Goal: Information Seeking & Learning: Understand process/instructions

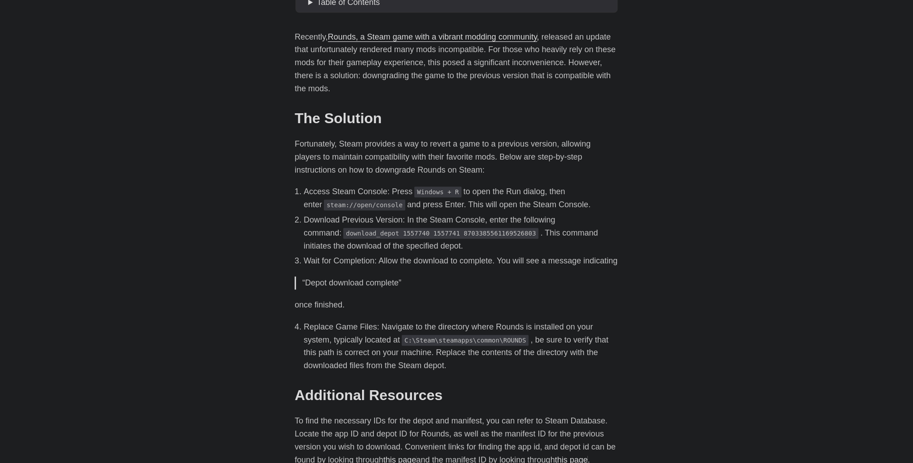
scroll to position [315, 0]
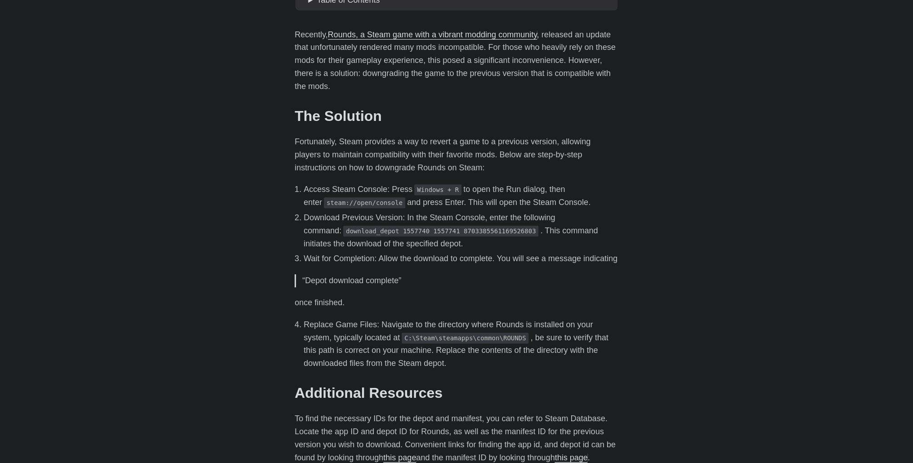
drag, startPoint x: 324, startPoint y: 187, endPoint x: 409, endPoint y: 193, distance: 84.8
click at [409, 193] on li "Access Steam Console: Press Windows + R to open the Run dialog, then enter stea…" at bounding box center [461, 196] width 315 height 26
click at [421, 207] on li "Access Steam Console: Press Windows + R to open the Run dialog, then enter stea…" at bounding box center [461, 196] width 315 height 26
drag, startPoint x: 409, startPoint y: 211, endPoint x: 453, endPoint y: 208, distance: 44.2
click at [517, 208] on ol "Access Steam Console: Press Windows + R to open the Run dialog, then enter stea…" at bounding box center [457, 224] width 324 height 82
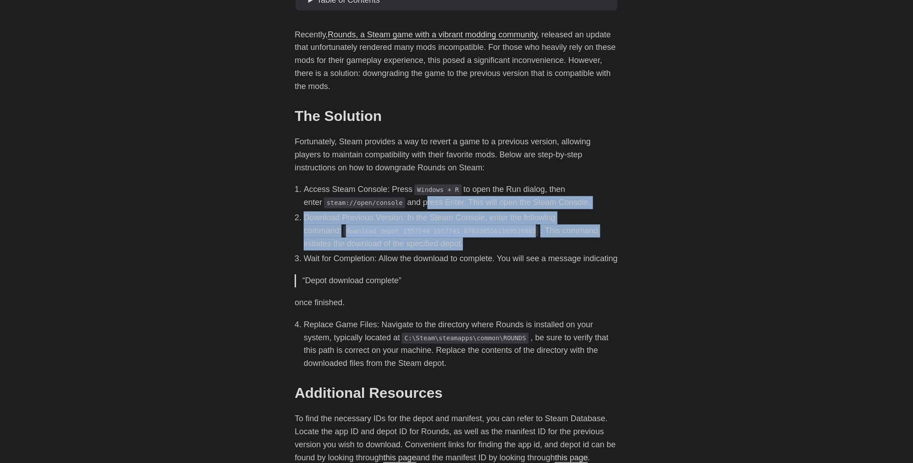
drag, startPoint x: 401, startPoint y: 203, endPoint x: 570, endPoint y: 249, distance: 175.2
click at [574, 245] on ol "Access Steam Console: Press Windows + R to open the Run dialog, then enter stea…" at bounding box center [457, 224] width 324 height 82
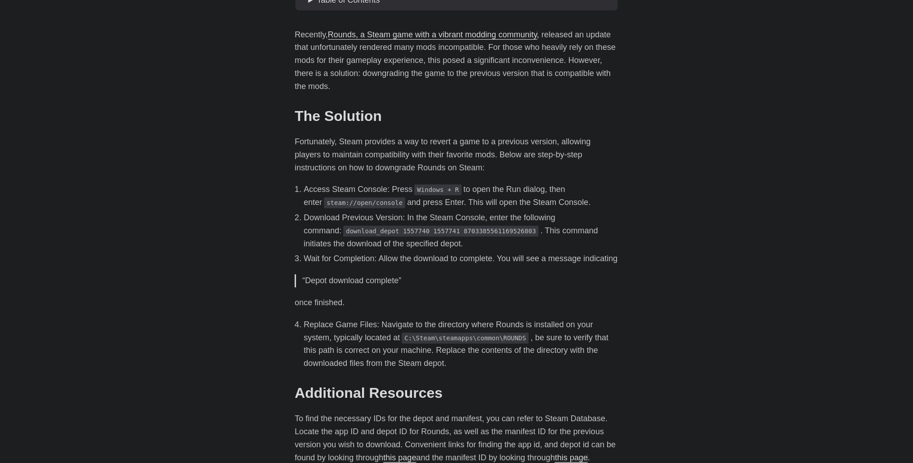
click at [569, 256] on li "Wait for Completion: Allow the download to complete. You will see a message ind…" at bounding box center [461, 258] width 315 height 13
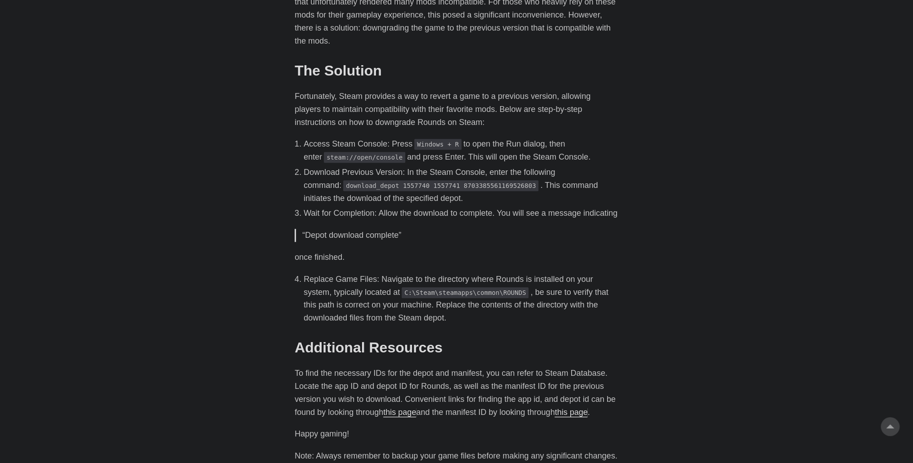
scroll to position [336, 0]
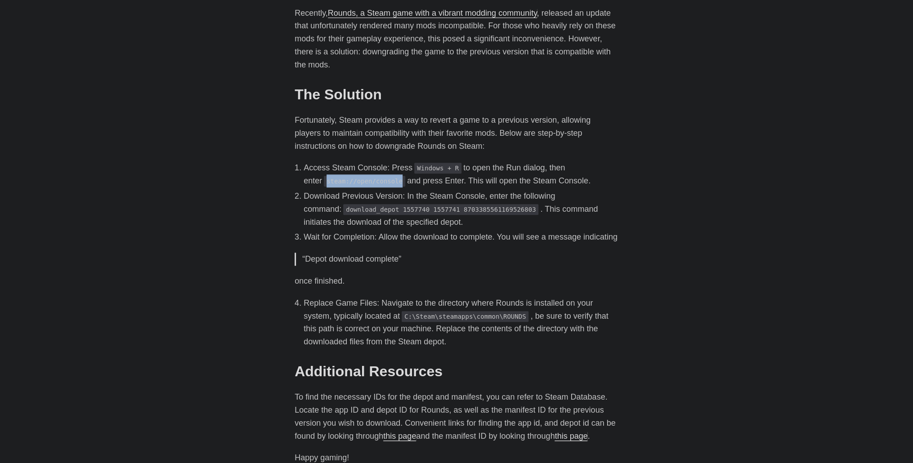
drag, startPoint x: 306, startPoint y: 182, endPoint x: 377, endPoint y: 186, distance: 70.7
click at [377, 186] on code "steam://open/console" at bounding box center [364, 181] width 81 height 11
copy code "steam://open/console"
drag, startPoint x: 197, startPoint y: 372, endPoint x: 195, endPoint y: 442, distance: 69.3
click at [197, 373] on body "[PERSON_NAME] Home About Posts Tags Archive Resume" at bounding box center [456, 148] width 913 height 968
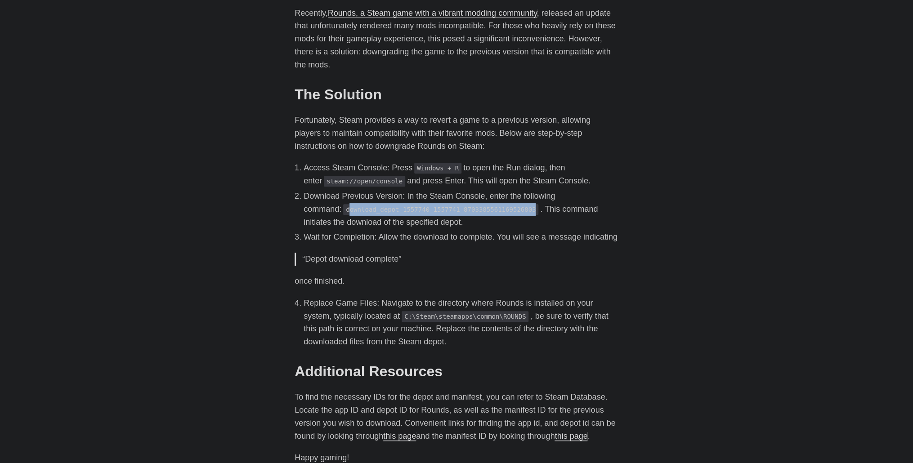
drag, startPoint x: 310, startPoint y: 214, endPoint x: 480, endPoint y: 211, distance: 170.0
click at [480, 211] on code "download_depot 1557740 1557741 8703385561169526803" at bounding box center [440, 209] width 195 height 11
click at [440, 215] on li "Download Previous Version: In the Steam Console, enter the following command: d…" at bounding box center [461, 209] width 315 height 39
drag, startPoint x: 306, startPoint y: 211, endPoint x: 482, endPoint y: 210, distance: 176.3
click at [482, 210] on code "download_depot 1557740 1557741 8703385561169526803" at bounding box center [440, 209] width 195 height 11
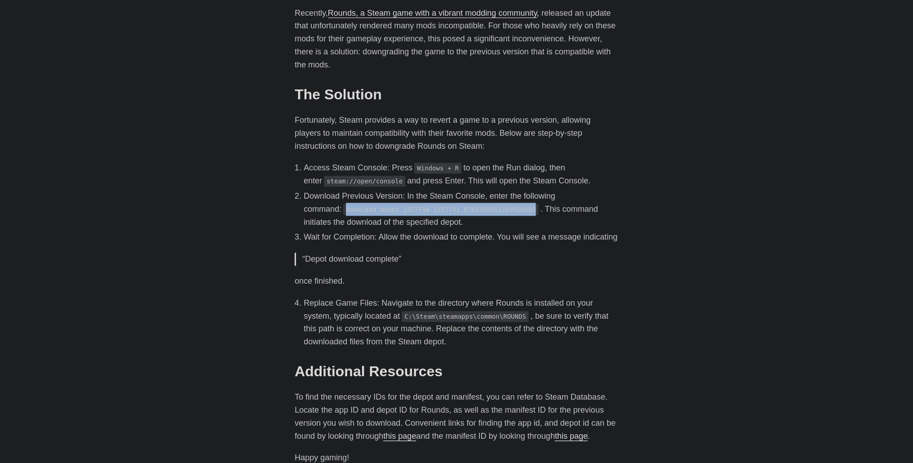
copy code "download_depot 1557740 1557741 8703385561169526803"
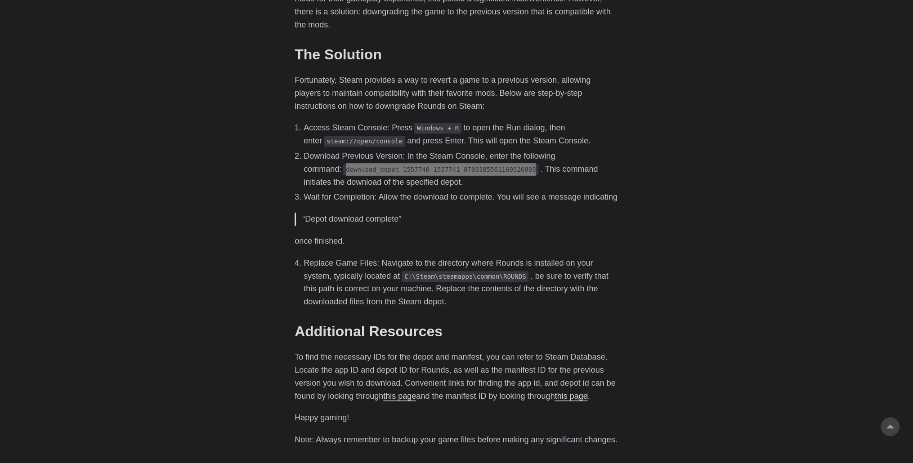
scroll to position [381, 0]
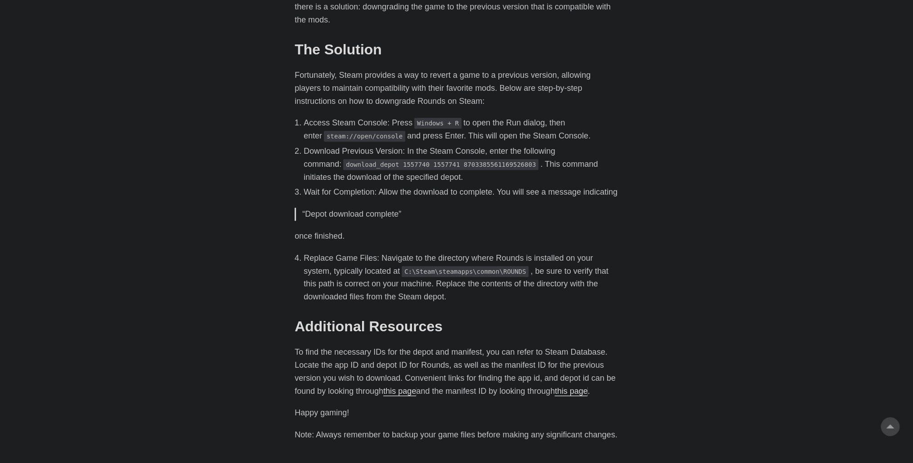
click at [462, 221] on p "“Depot download complete”" at bounding box center [457, 214] width 310 height 13
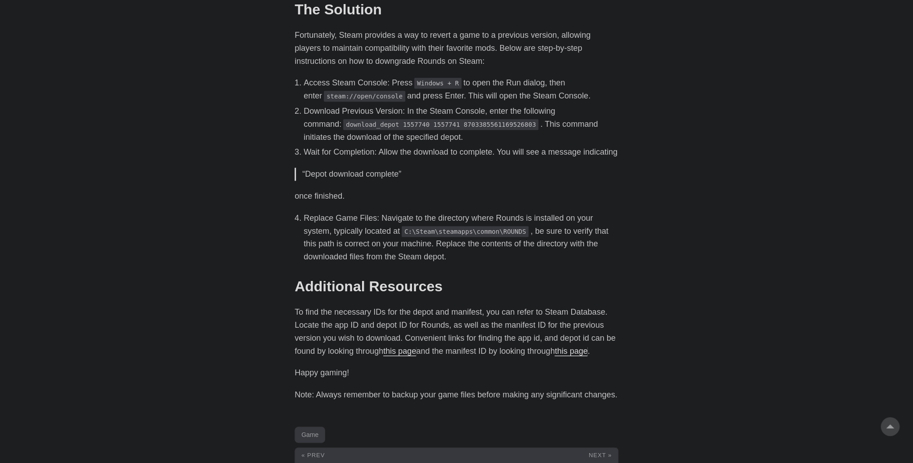
scroll to position [426, 0]
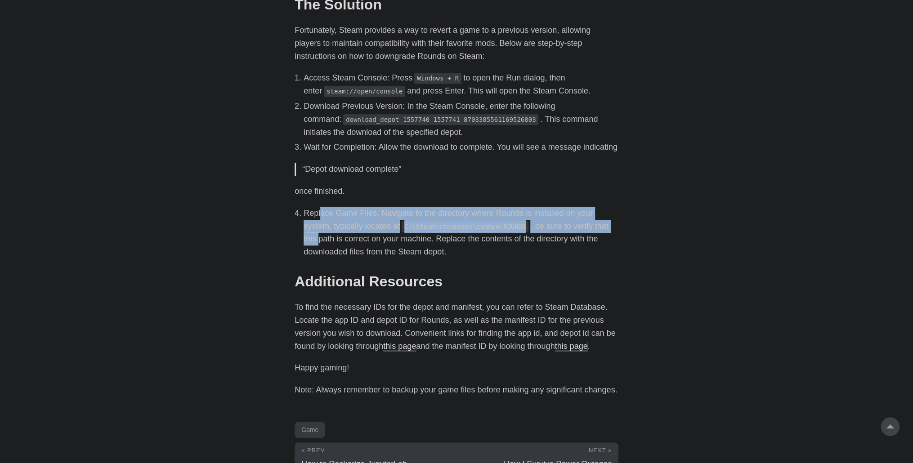
drag, startPoint x: 333, startPoint y: 226, endPoint x: 586, endPoint y: 236, distance: 253.8
click at [586, 236] on li "Replace Game Files: Navigate to the directory where Rounds is installed on your…" at bounding box center [461, 233] width 315 height 52
click at [581, 239] on li "Replace Game Files: Navigate to the directory where Rounds is installed on your…" at bounding box center [461, 233] width 315 height 52
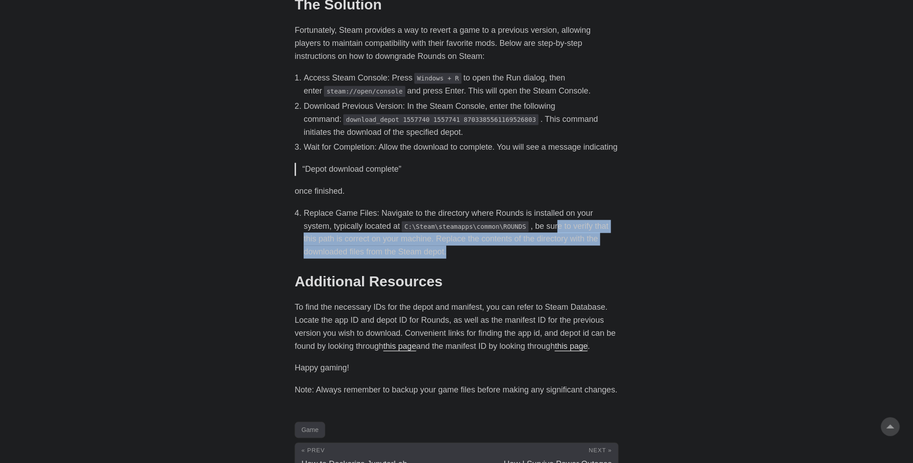
drag, startPoint x: 521, startPoint y: 237, endPoint x: 614, endPoint y: 264, distance: 96.8
click at [614, 259] on li "Replace Game Files: Navigate to the directory where Rounds is installed on your…" at bounding box center [461, 233] width 315 height 52
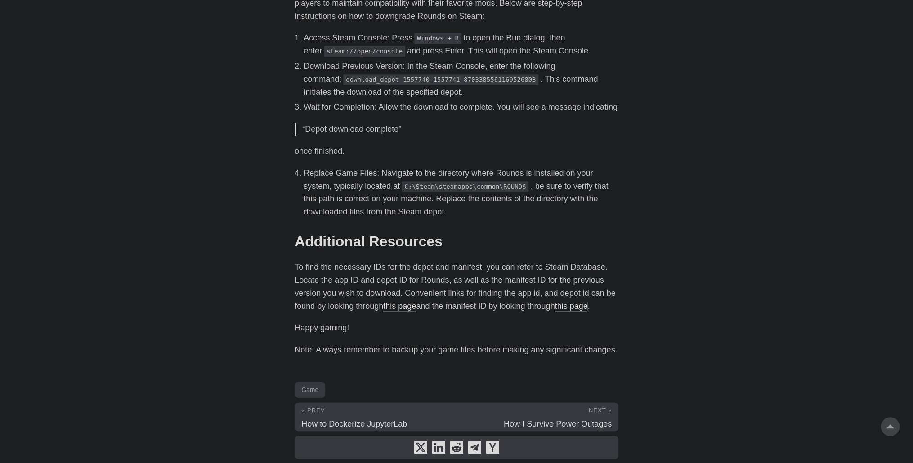
scroll to position [471, 0]
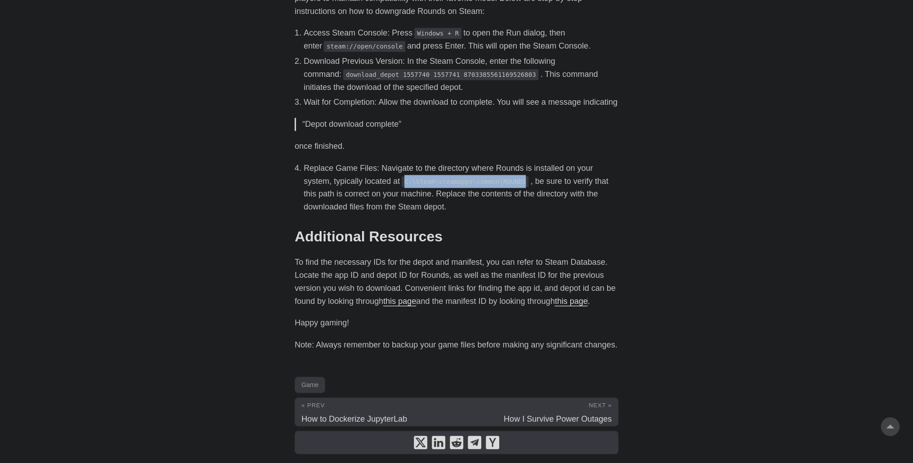
drag, startPoint x: 376, startPoint y: 196, endPoint x: 486, endPoint y: 195, distance: 110.2
click at [486, 187] on code "C:\Steam\steamapps\common\ROUNDS" at bounding box center [465, 181] width 127 height 11
copy code "C:\Steam\steamapps\common\ROUNDS"
click at [158, 300] on body "[PERSON_NAME] Home About Posts Tags Archive Resume" at bounding box center [456, 13] width 913 height 968
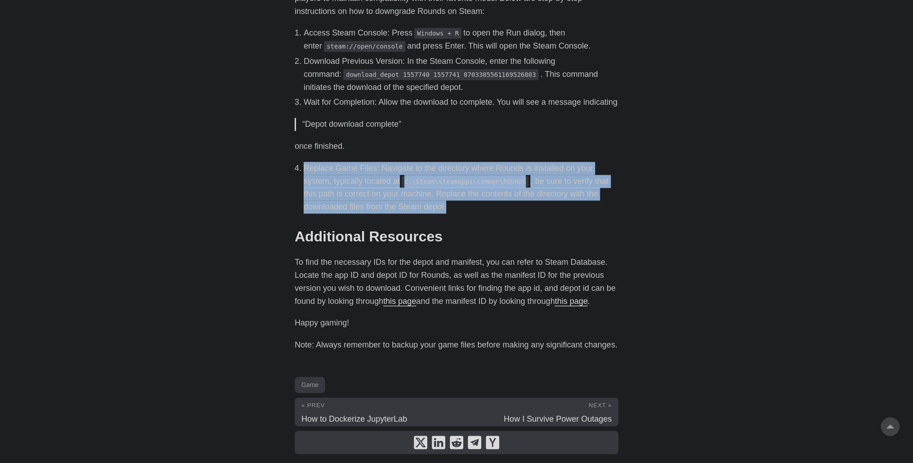
drag, startPoint x: 300, startPoint y: 180, endPoint x: 603, endPoint y: 216, distance: 304.3
click at [603, 214] on li "Replace Game Files: Navigate to the directory where Rounds is installed on your…" at bounding box center [461, 188] width 315 height 52
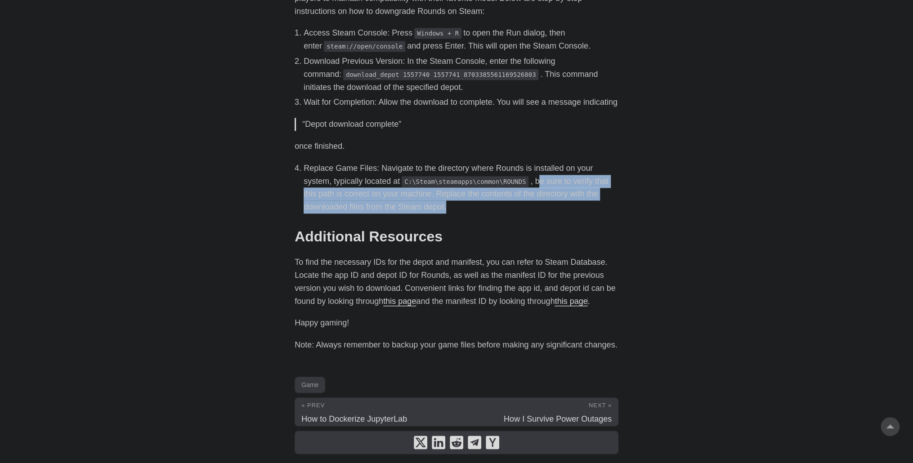
drag, startPoint x: 503, startPoint y: 197, endPoint x: 604, endPoint y: 216, distance: 103.5
click at [604, 214] on li "Replace Game Files: Navigate to the directory where Rounds is installed on your…" at bounding box center [461, 188] width 315 height 52
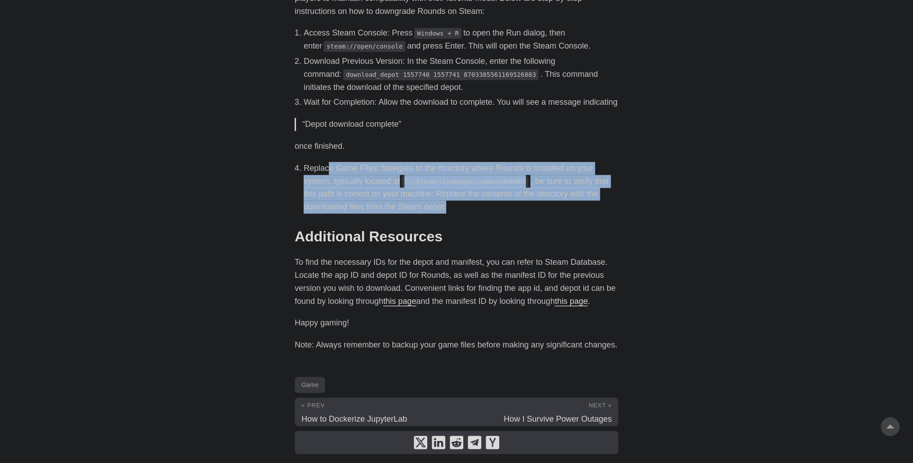
drag, startPoint x: 326, startPoint y: 181, endPoint x: 609, endPoint y: 215, distance: 285.3
click at [609, 214] on li "Replace Game Files: Navigate to the directory where Rounds is installed on your…" at bounding box center [461, 188] width 315 height 52
click at [592, 214] on li "Replace Game Files: Navigate to the directory where Rounds is installed on your…" at bounding box center [461, 188] width 315 height 52
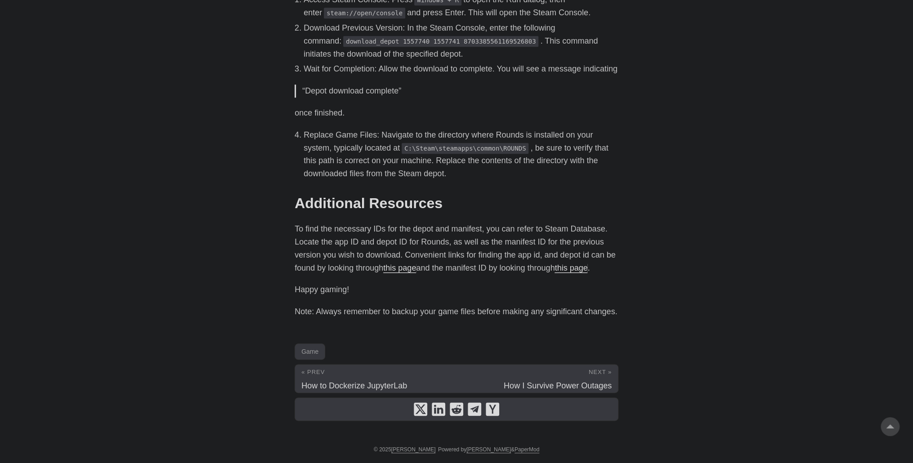
scroll to position [516, 0]
click at [403, 268] on link "this page" at bounding box center [399, 268] width 33 height 9
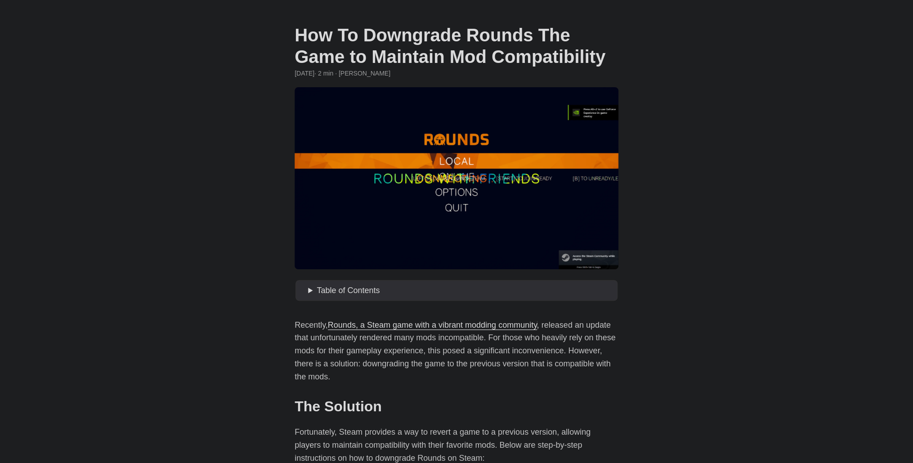
scroll to position [22, 0]
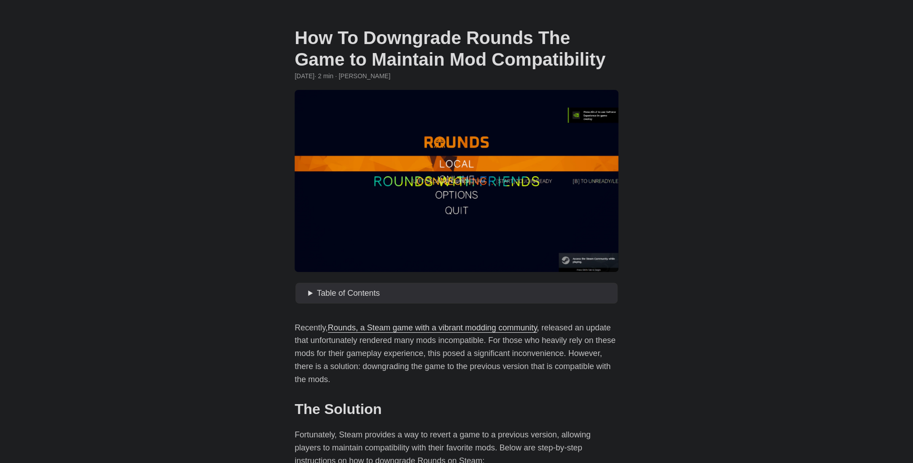
click at [439, 187] on figure at bounding box center [457, 181] width 324 height 182
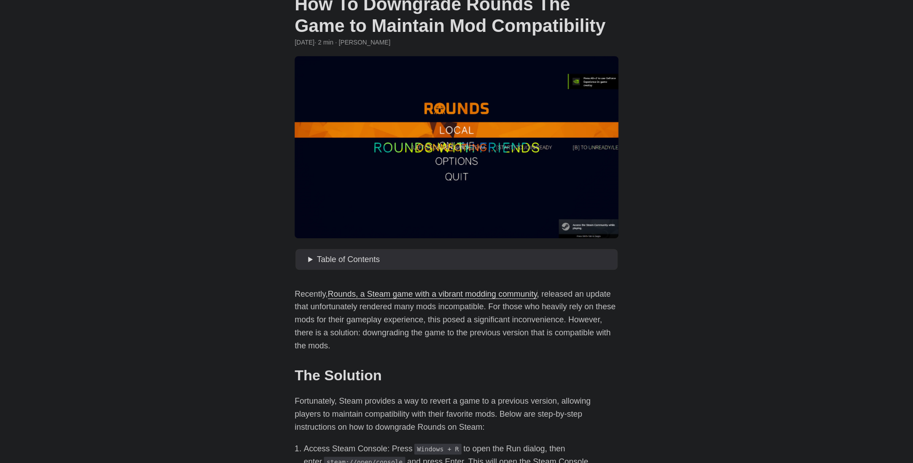
scroll to position [90, 0]
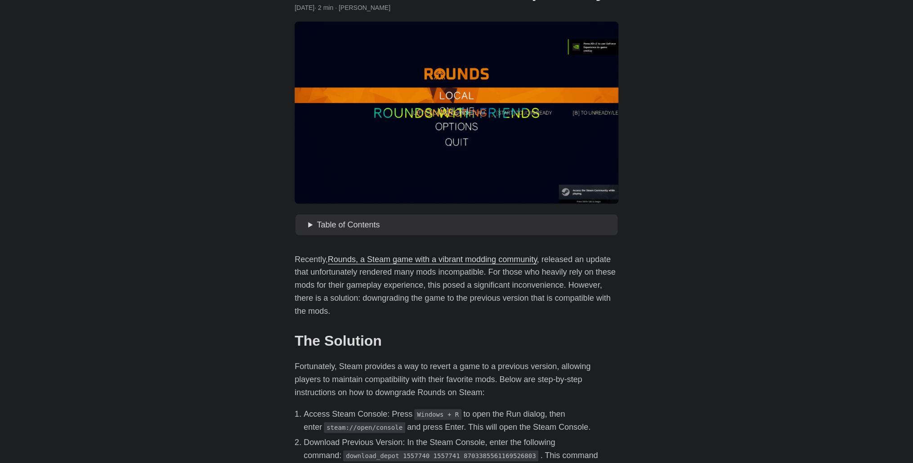
click at [341, 224] on span "Table of Contents" at bounding box center [348, 224] width 63 height 9
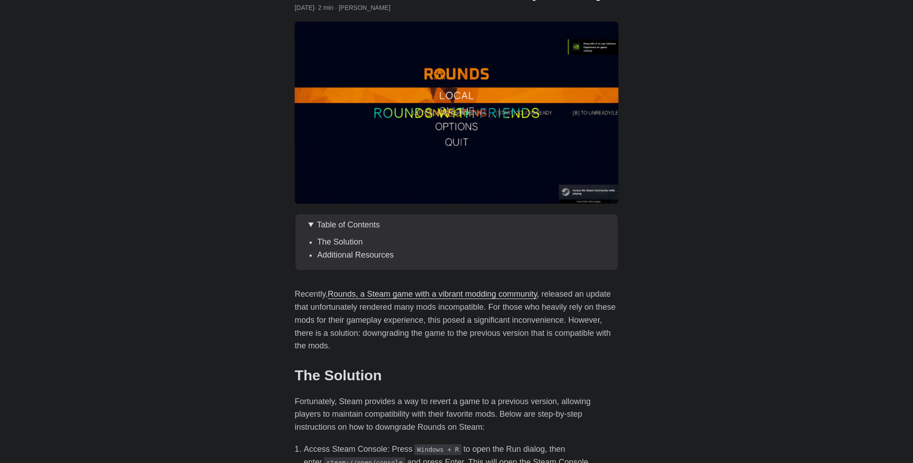
click at [311, 224] on summary "Table of Contents" at bounding box center [461, 225] width 306 height 13
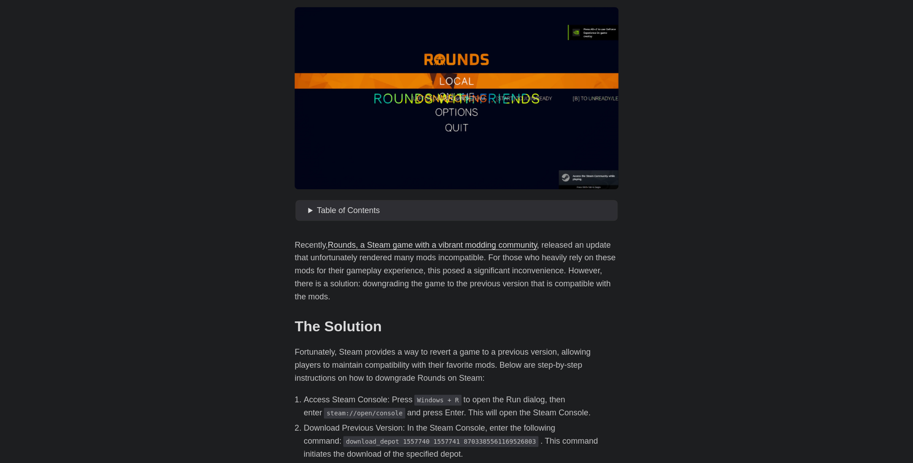
scroll to position [135, 0]
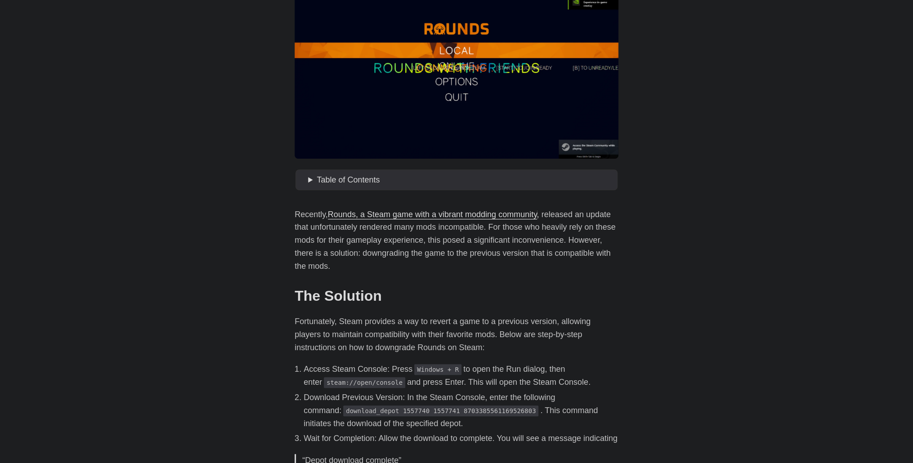
click at [389, 214] on link "Rounds, a Steam game with a vibrant modding community" at bounding box center [432, 214] width 209 height 9
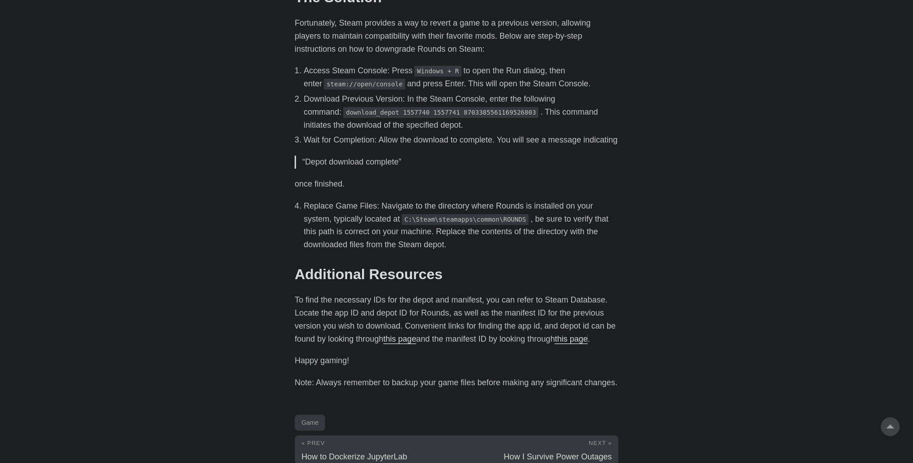
scroll to position [450, 0]
